Goal: Information Seeking & Learning: Check status

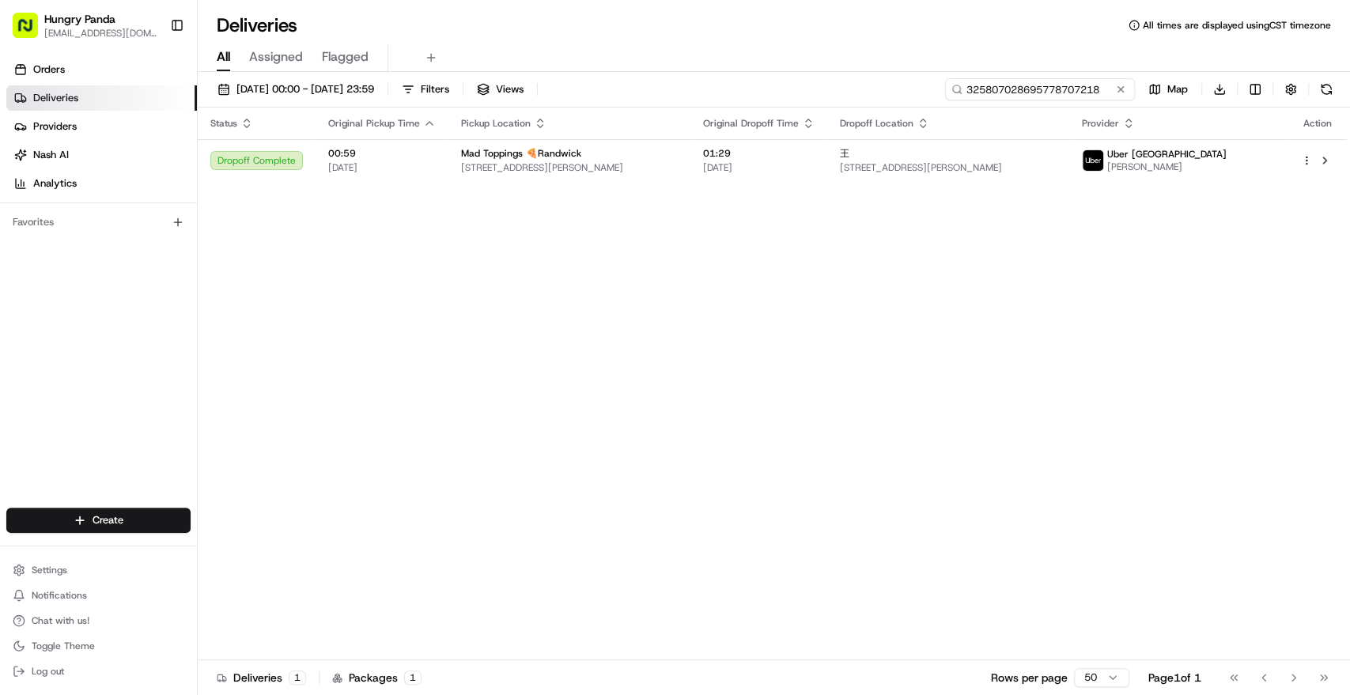
click at [1101, 78] on input "325807028695778707218" at bounding box center [1040, 89] width 190 height 22
paste input "5348045466855798271149"
type input "5348045466855798271149"
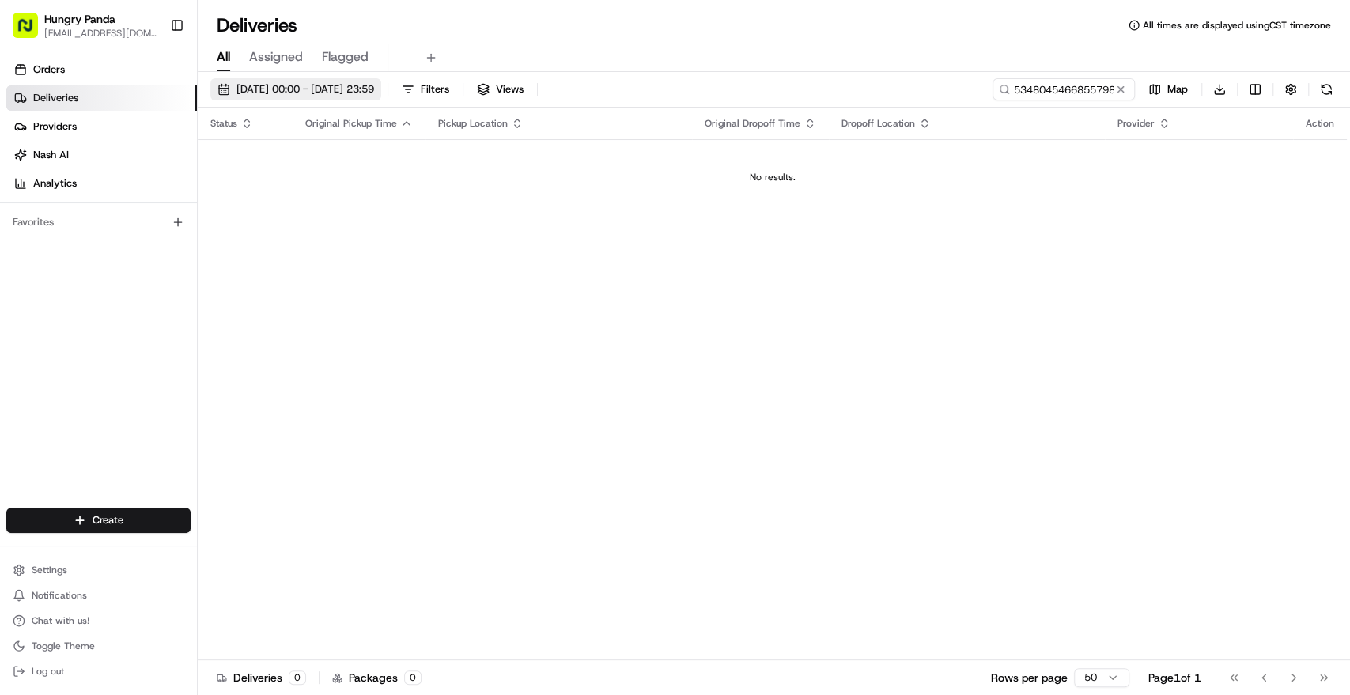
drag, startPoint x: 348, startPoint y: 86, endPoint x: 367, endPoint y: 89, distance: 19.2
click at [348, 86] on span "25/08/2025 00:00 - 25/08/2025 23:59" at bounding box center [305, 89] width 138 height 14
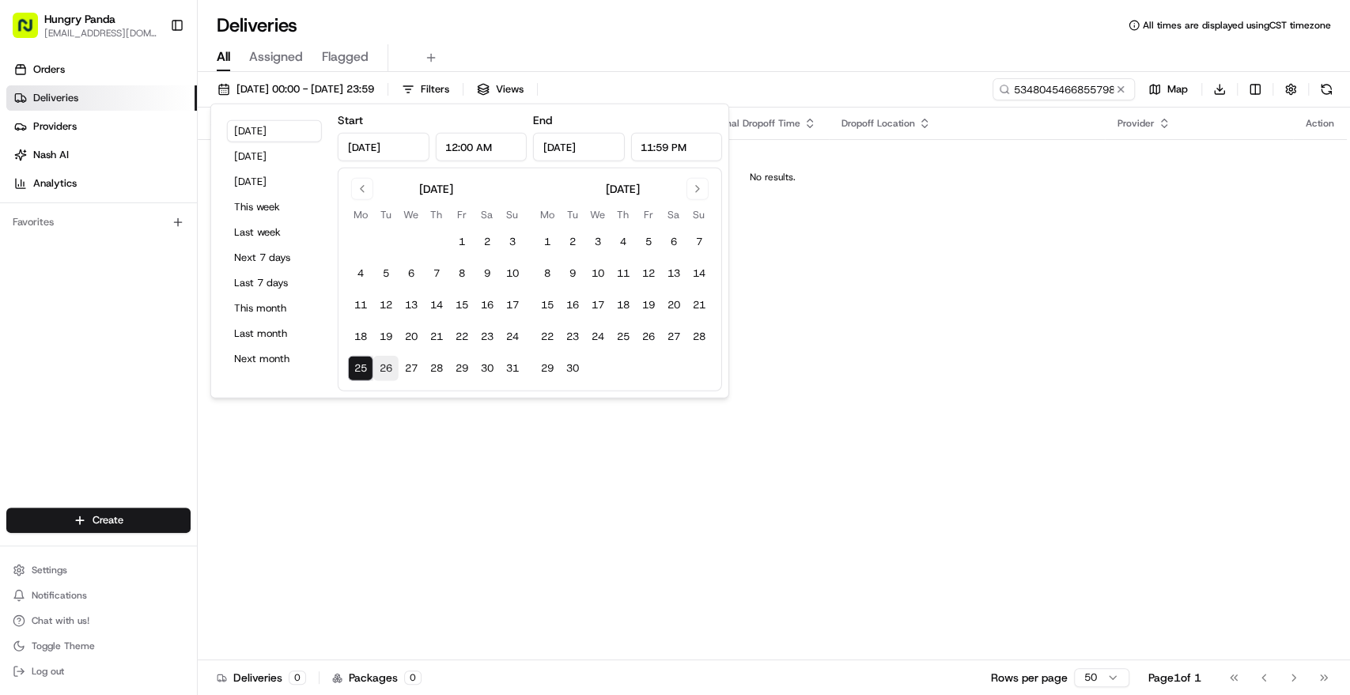
click at [392, 376] on button "26" at bounding box center [385, 368] width 25 height 25
type input "[DATE]"
click at [810, 458] on div "Status Original Pickup Time Pickup Location Original Dropoff Time Dropoff Locat…" at bounding box center [772, 384] width 1149 height 553
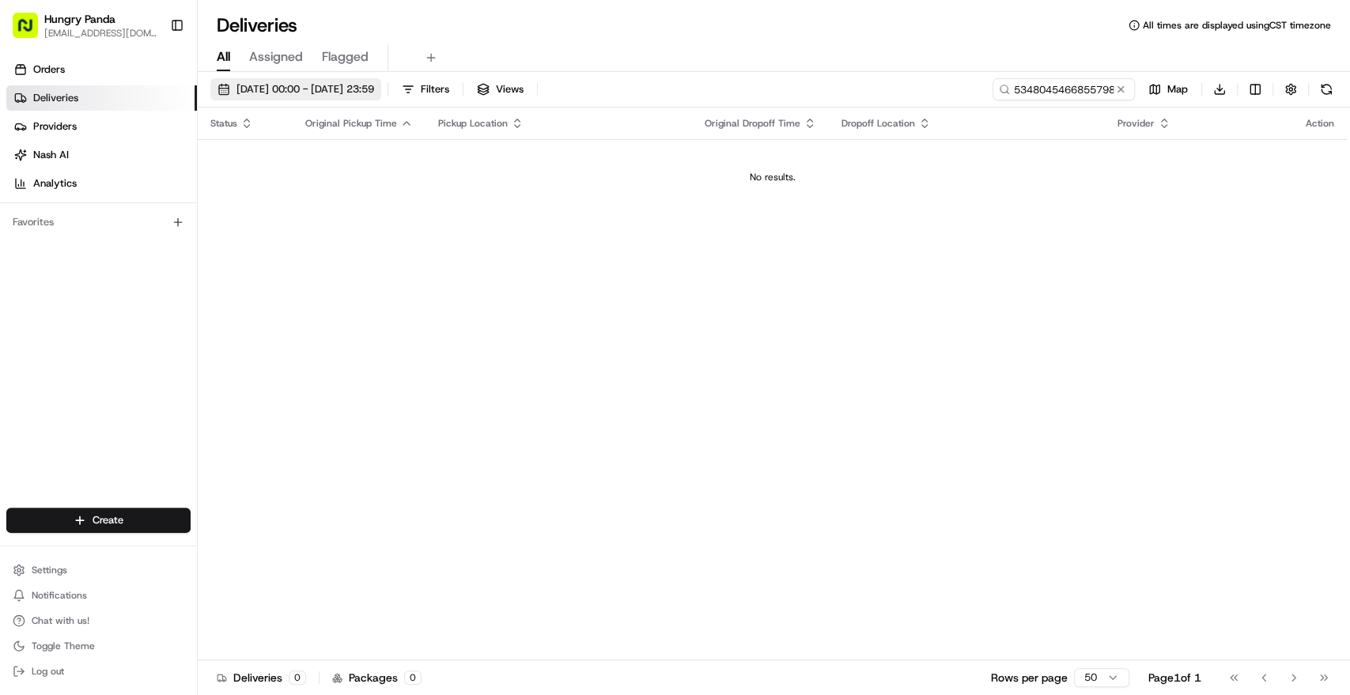
click at [297, 89] on span "[DATE] 00:00 - [DATE] 23:59" at bounding box center [305, 89] width 138 height 14
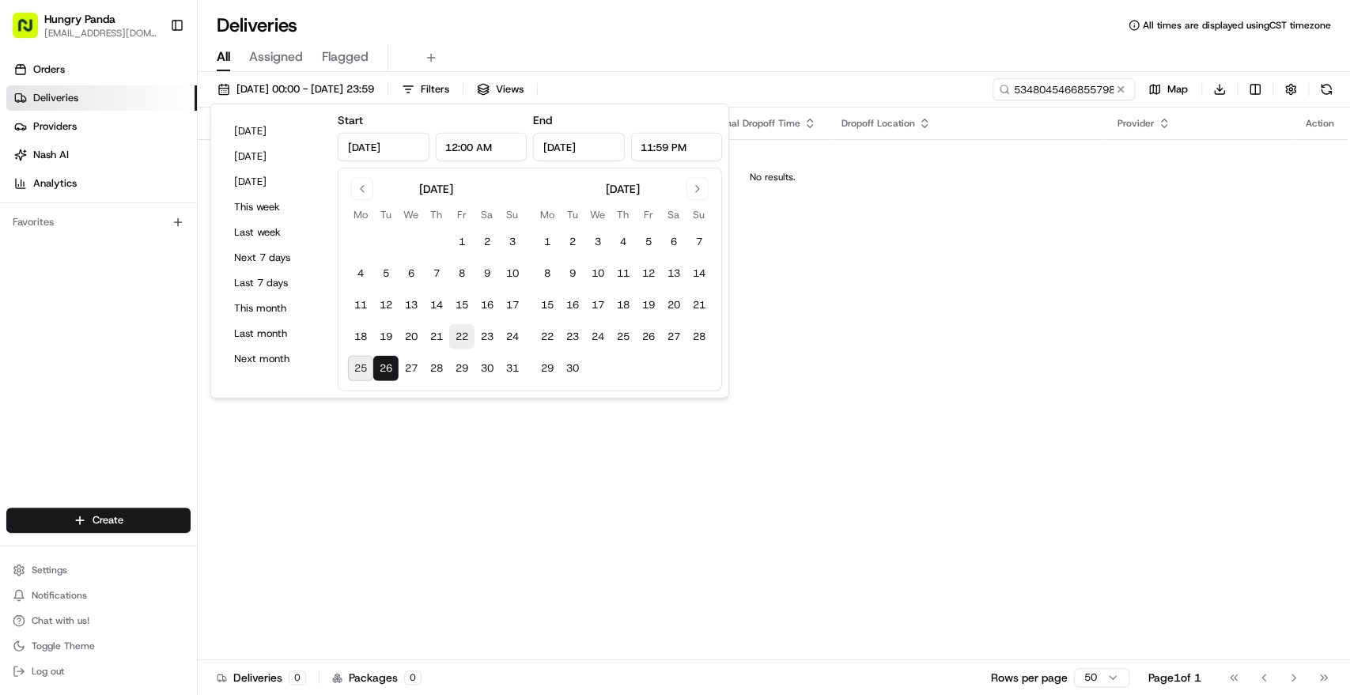
click at [452, 331] on button "22" at bounding box center [461, 336] width 25 height 25
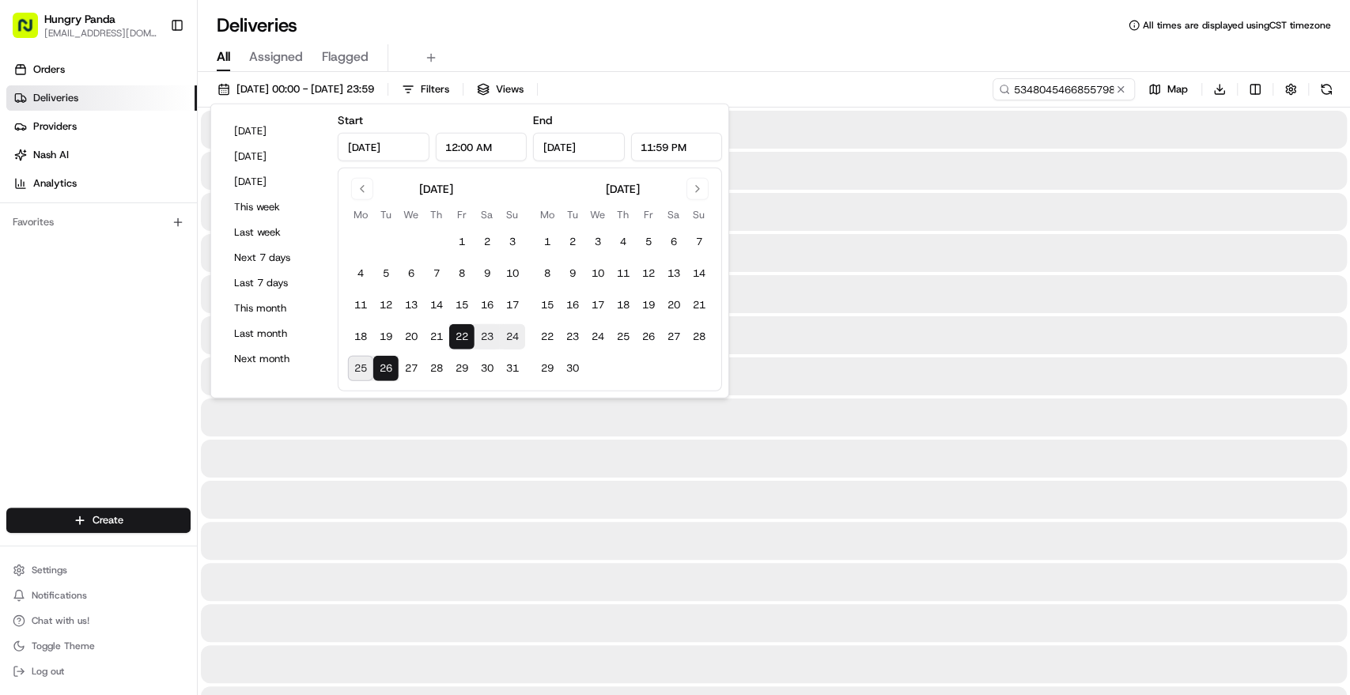
click at [381, 368] on button "26" at bounding box center [385, 368] width 25 height 25
type input "[DATE]"
click at [959, 402] on div at bounding box center [774, 418] width 1146 height 38
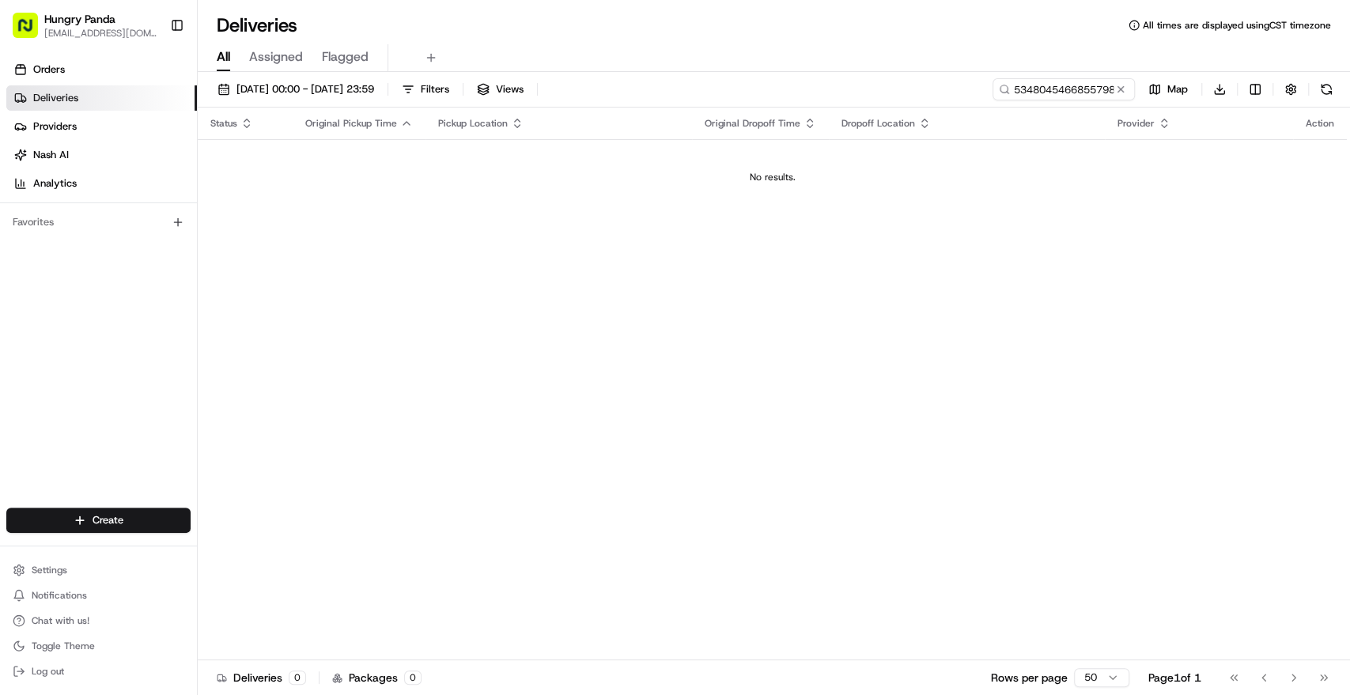
click at [675, 414] on div "Status Original Pickup Time Pickup Location Original Dropoff Time Dropoff Locat…" at bounding box center [772, 384] width 1149 height 553
click at [1040, 273] on div "Status Original Pickup Time Pickup Location Original Dropoff Time Dropoff Locat…" at bounding box center [772, 384] width 1149 height 553
click at [1047, 95] on input "5348045466855798271149" at bounding box center [1040, 89] width 190 height 22
click at [585, 159] on td "No results." at bounding box center [772, 177] width 1149 height 76
click at [344, 89] on span "[DATE] 00:00 - [DATE] 23:59" at bounding box center [305, 89] width 138 height 14
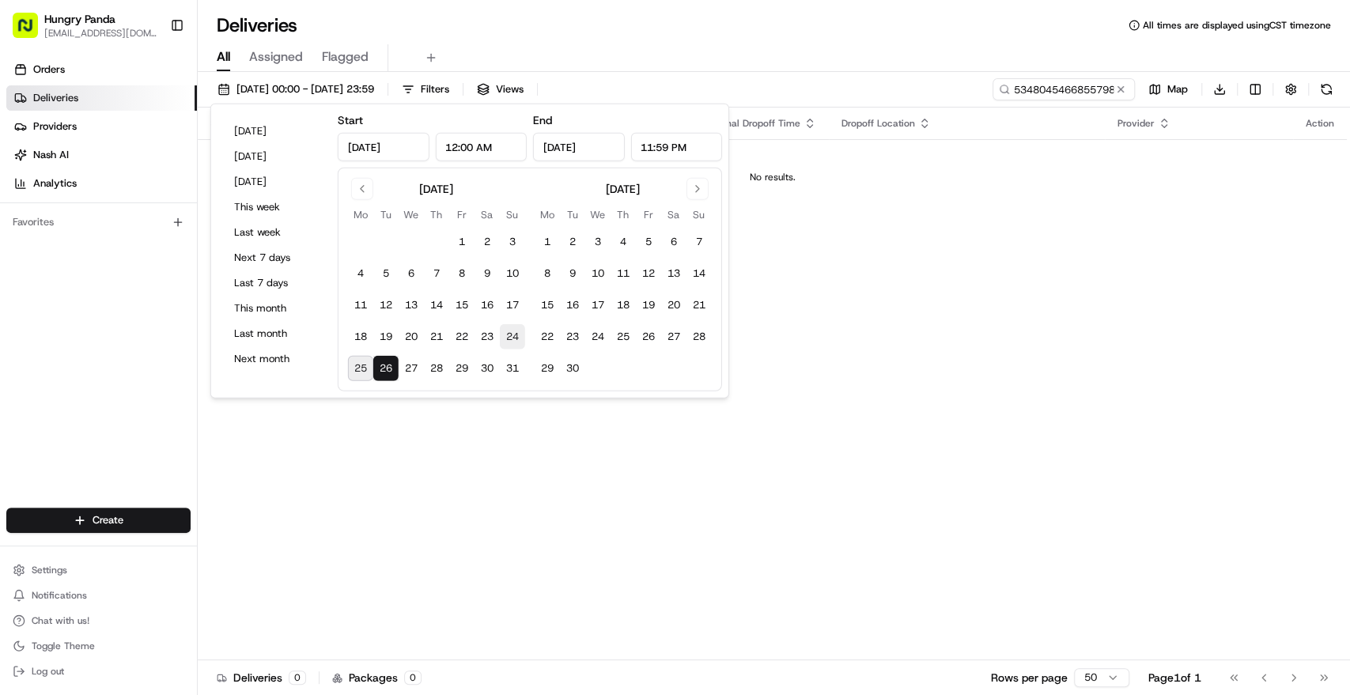
click at [504, 335] on button "24" at bounding box center [512, 336] width 25 height 25
type input "[DATE]"
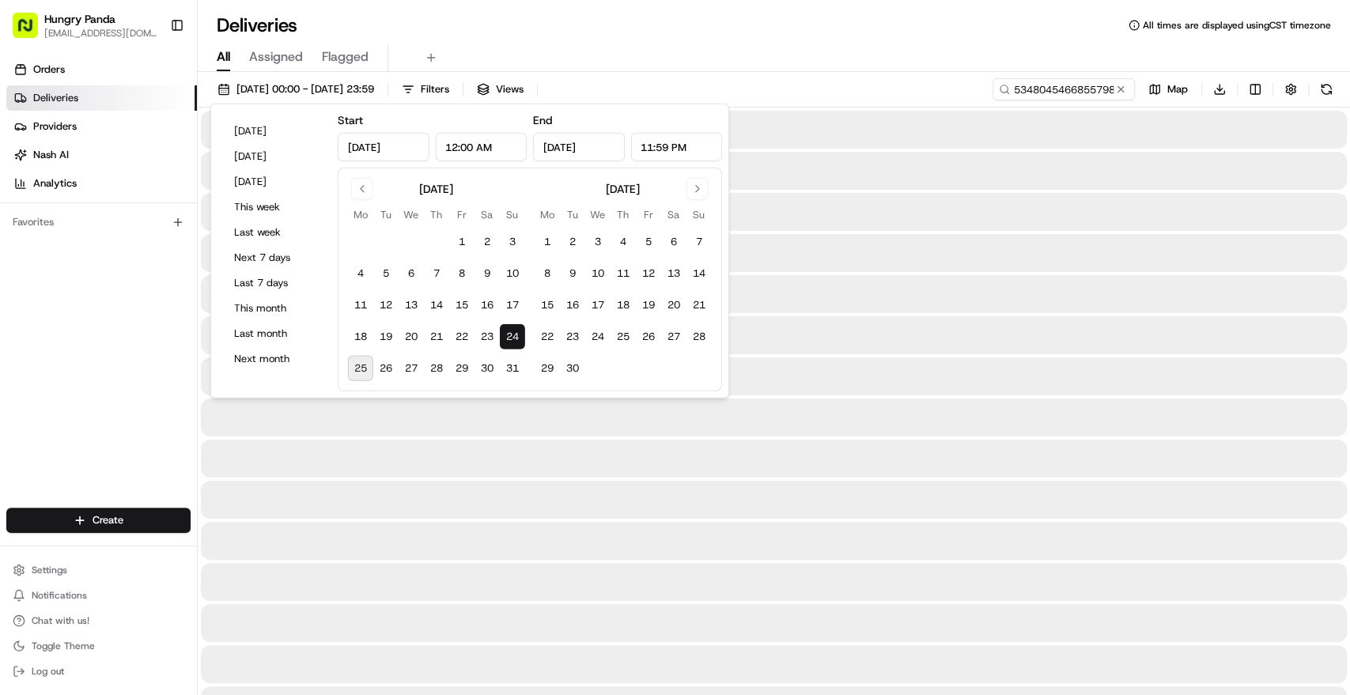
click at [367, 365] on button "25" at bounding box center [360, 368] width 25 height 25
type input "[DATE]"
click at [868, 347] on div at bounding box center [774, 335] width 1146 height 38
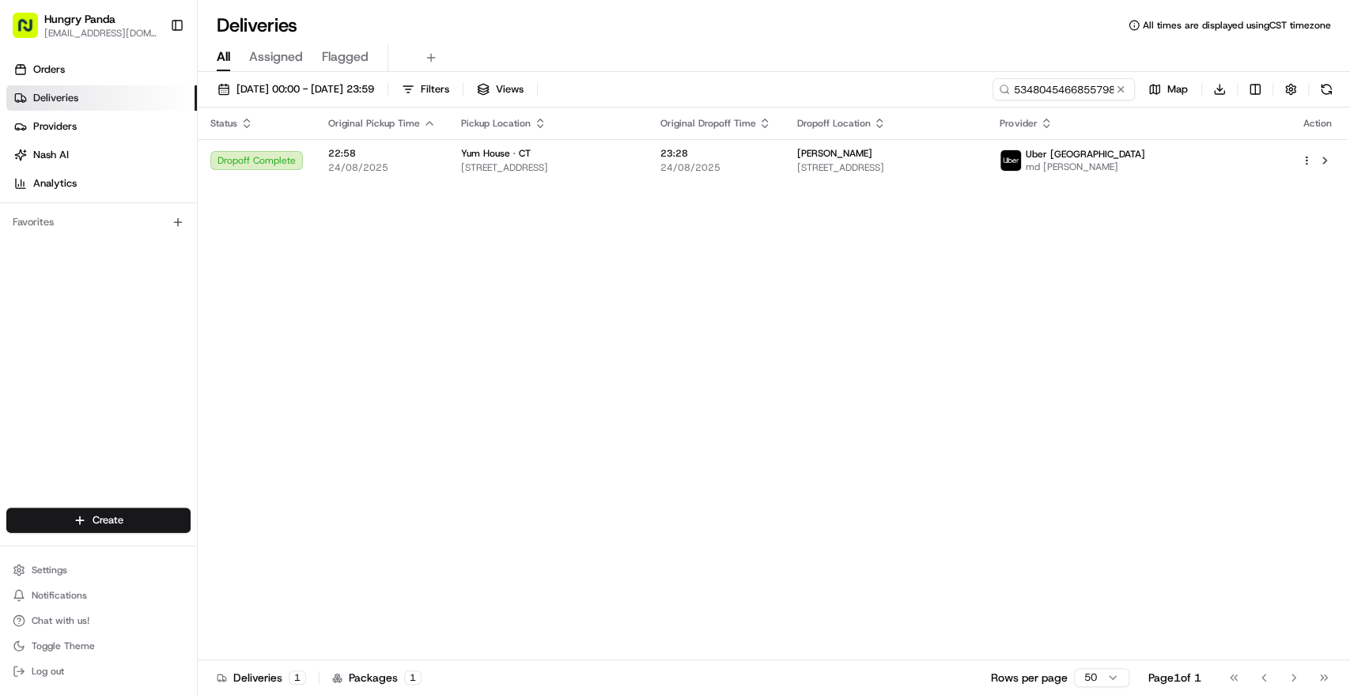
click at [570, 197] on div "Status Original Pickup Time Pickup Location Original Dropoff Time Dropoff Locat…" at bounding box center [772, 384] width 1149 height 553
click at [634, 152] on div "Yum House · CT" at bounding box center [547, 153] width 173 height 13
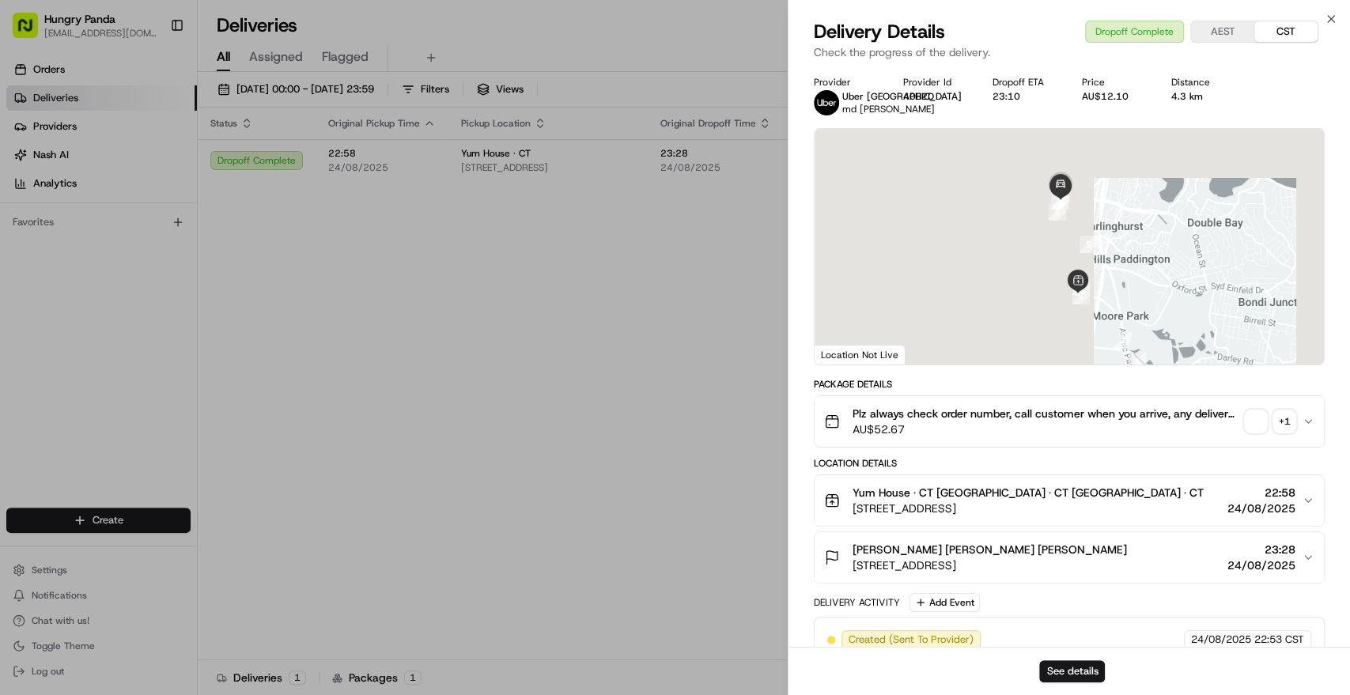
click at [1263, 422] on span "button" at bounding box center [1256, 422] width 22 height 22
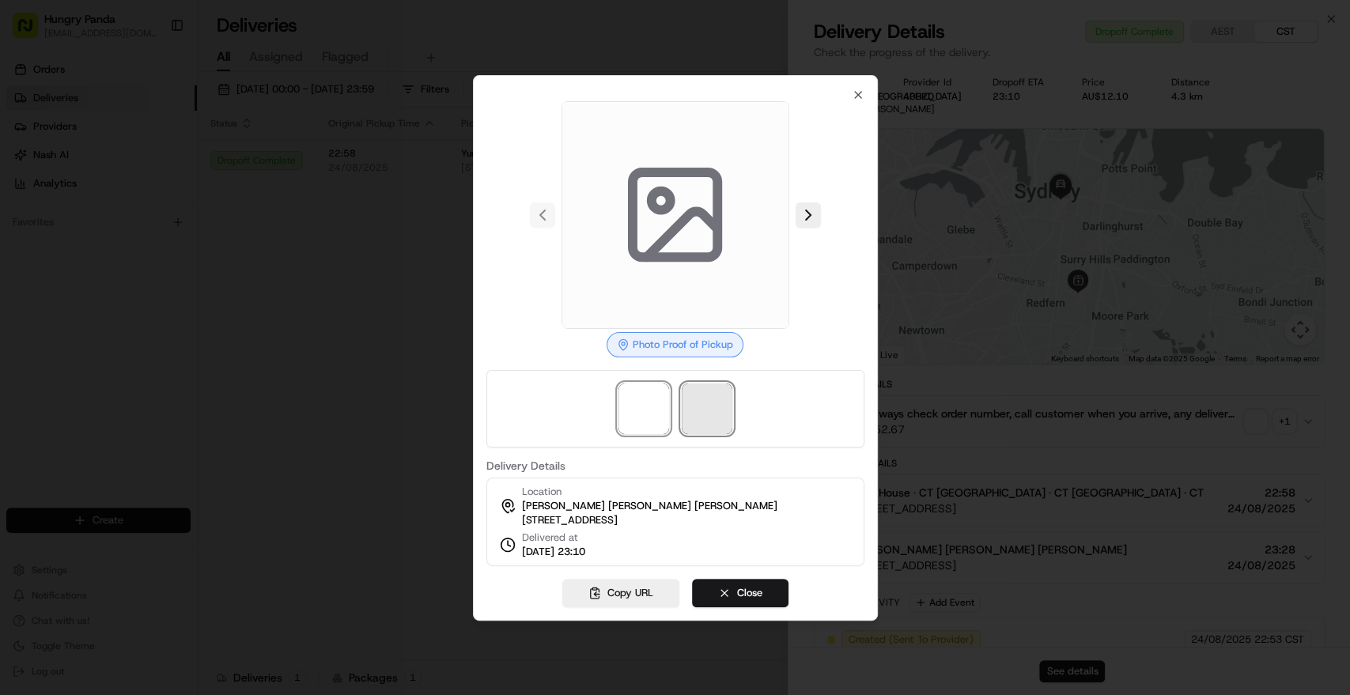
click at [699, 409] on span at bounding box center [707, 409] width 51 height 51
